Goal: Find specific page/section: Find specific page/section

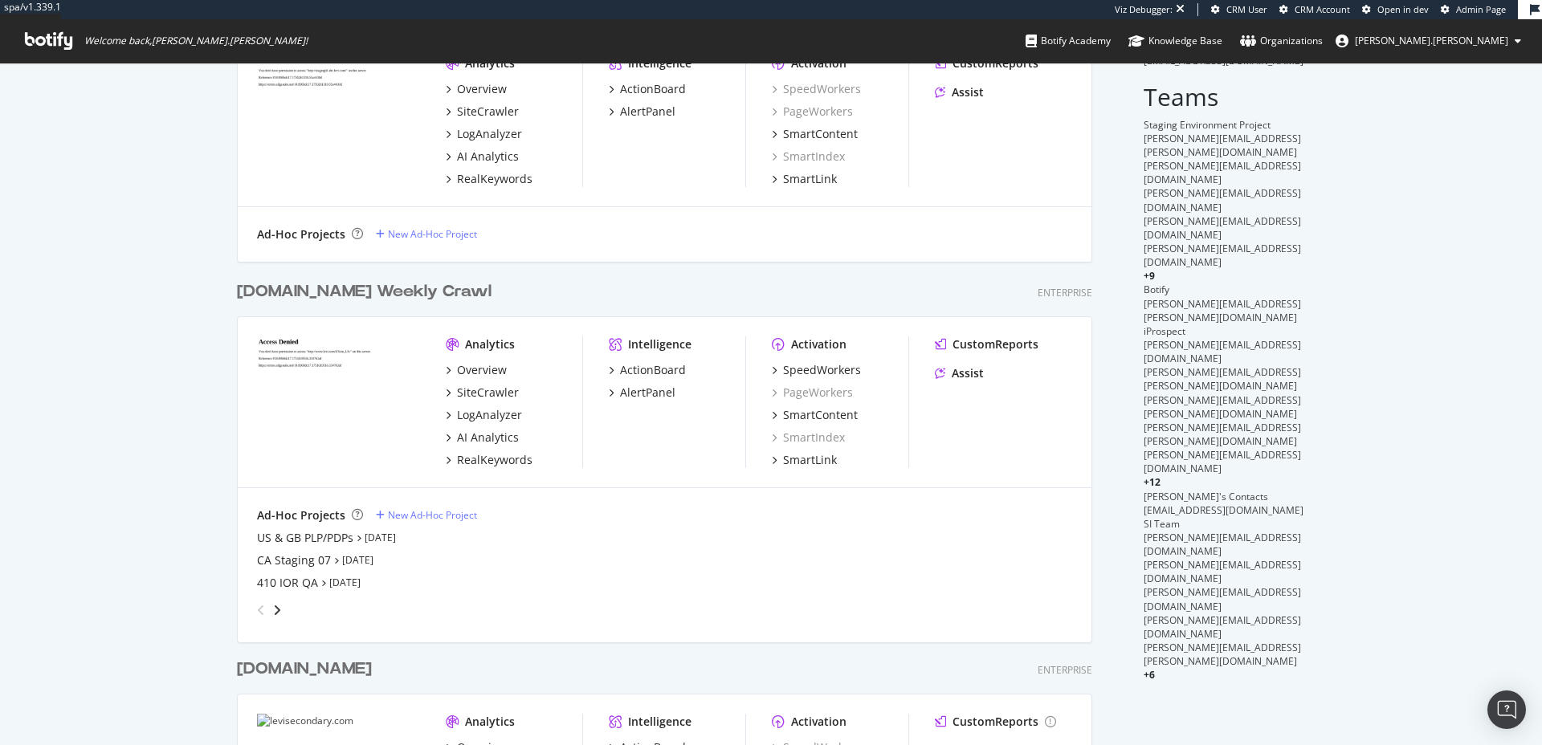
scroll to position [142, 0]
click at [273, 610] on icon "angle-right" at bounding box center [277, 608] width 8 height 13
click at [257, 610] on icon "angle-left" at bounding box center [261, 608] width 8 height 13
click at [274, 609] on icon "angle-right" at bounding box center [277, 608] width 8 height 13
click at [257, 606] on icon "angle-left" at bounding box center [261, 608] width 8 height 13
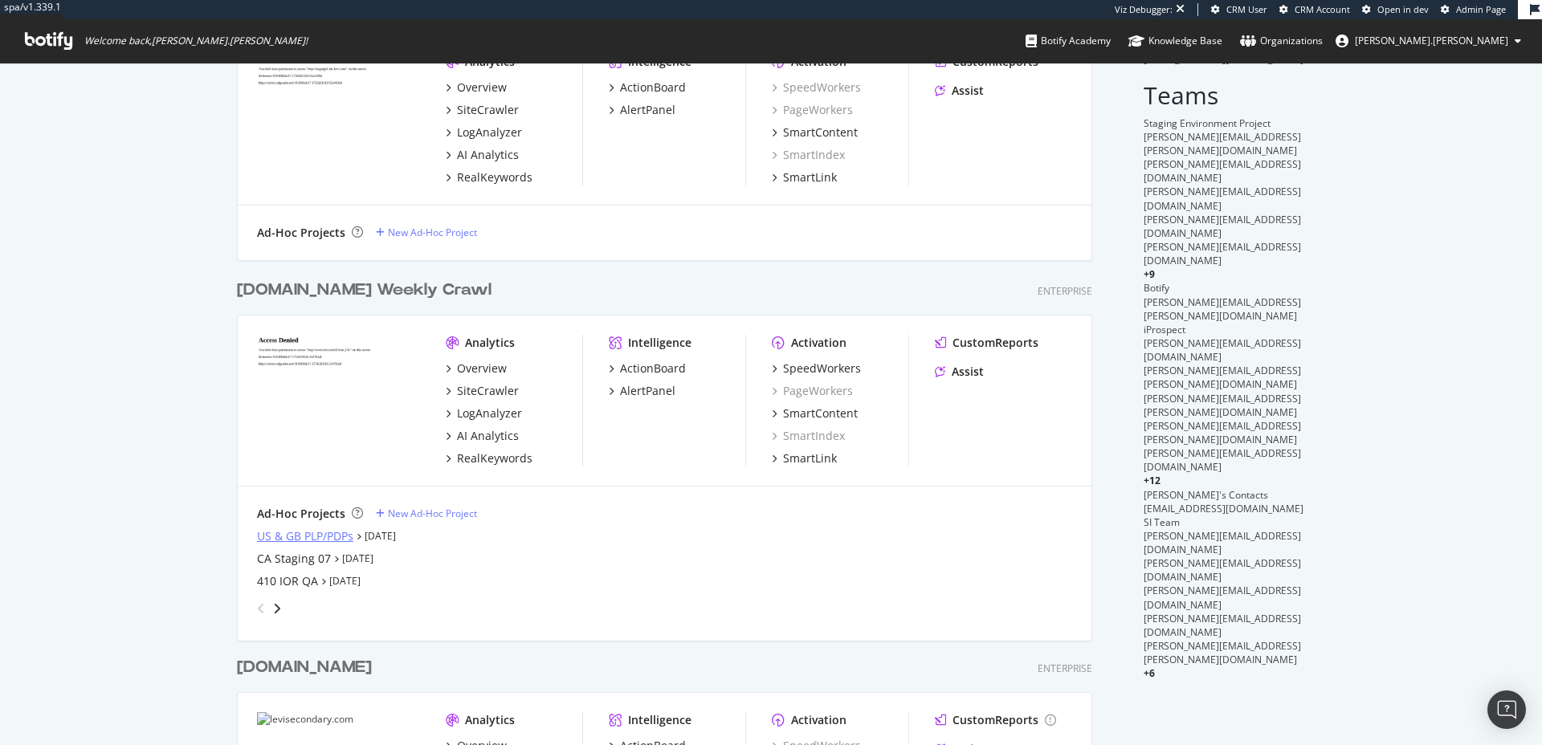
click at [308, 537] on div "US & GB PLP/PDPs" at bounding box center [305, 537] width 96 height 16
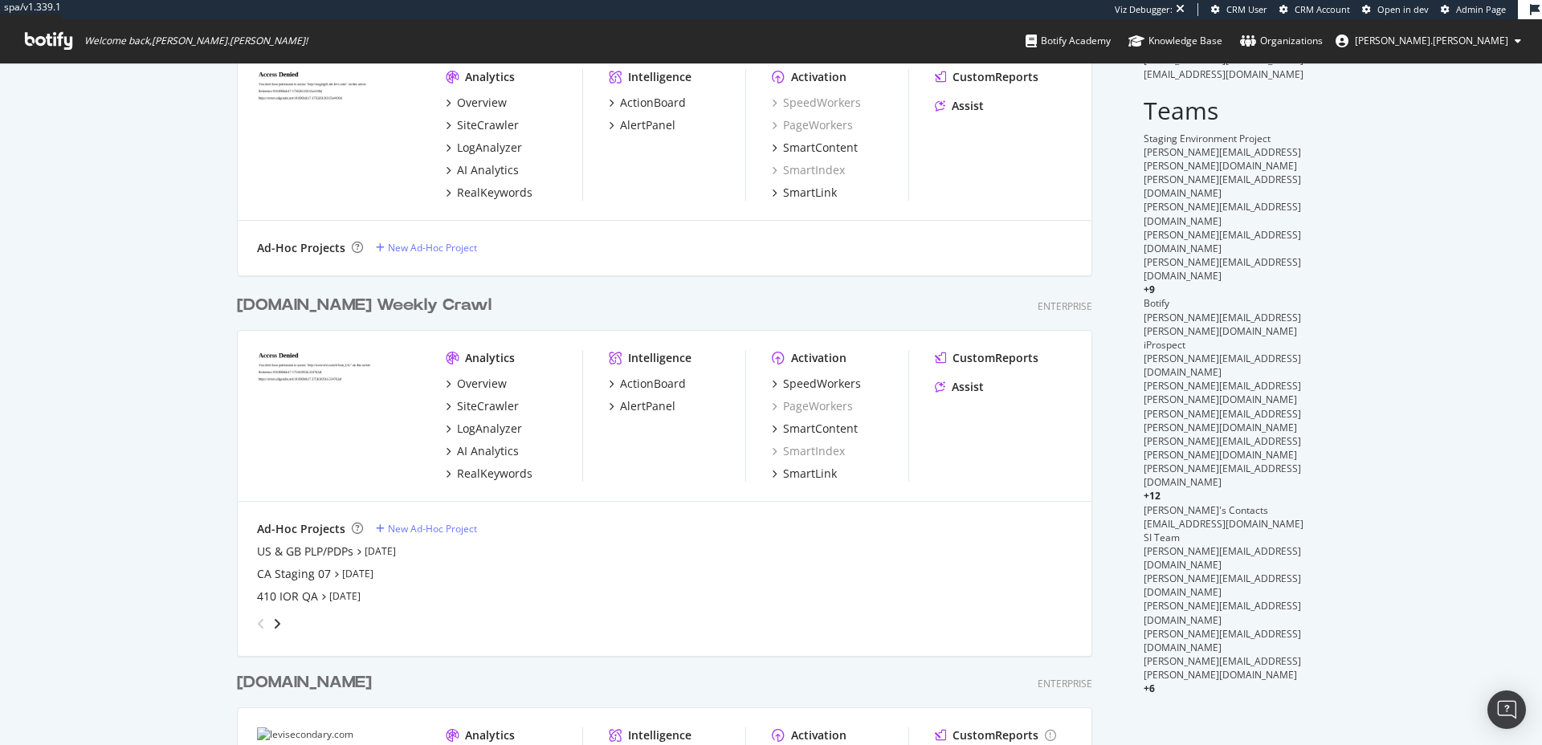
scroll to position [310, 0]
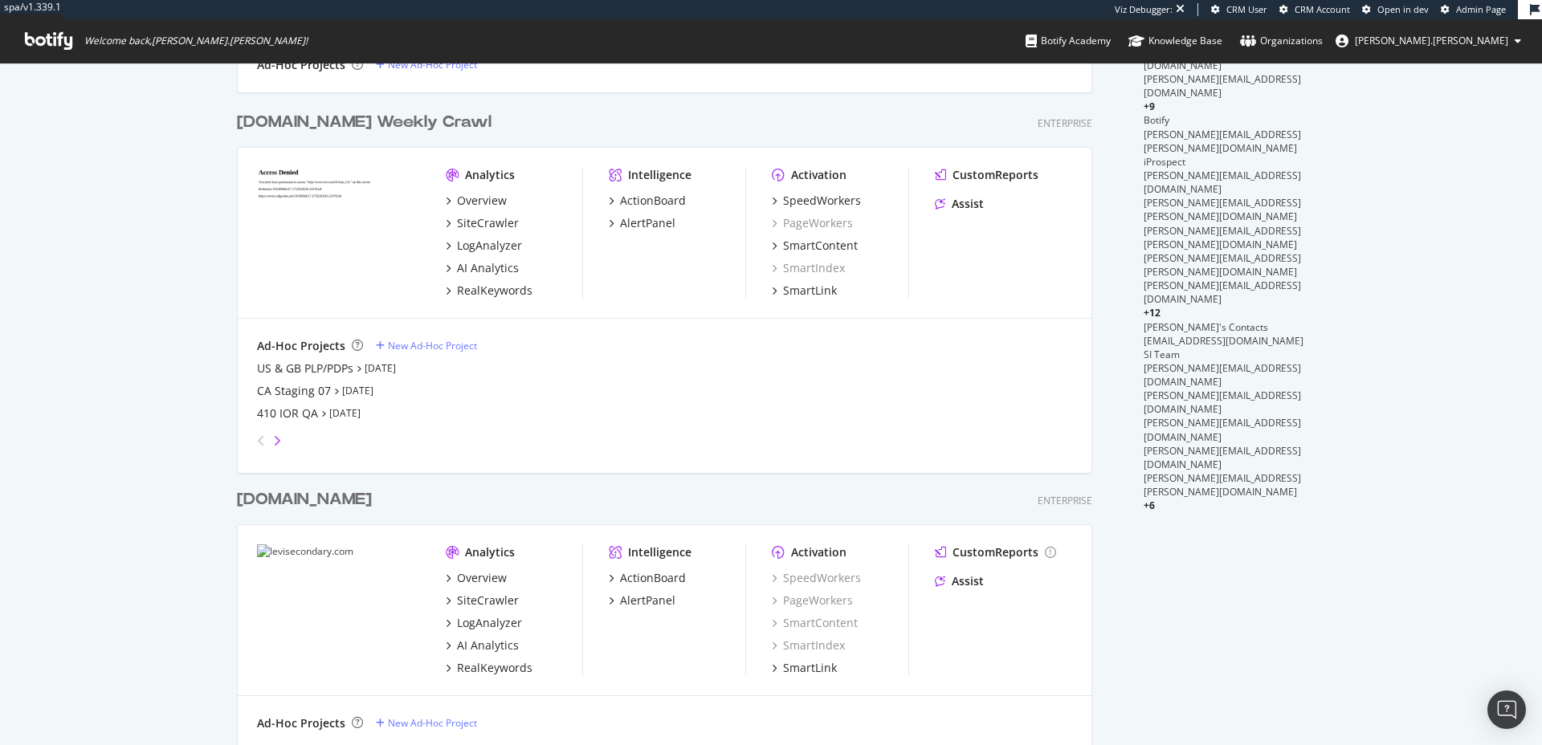
click at [274, 439] on icon "angle-right" at bounding box center [277, 441] width 8 height 13
click at [257, 440] on icon "angle-left" at bounding box center [261, 441] width 8 height 13
